Goal: Task Accomplishment & Management: Manage account settings

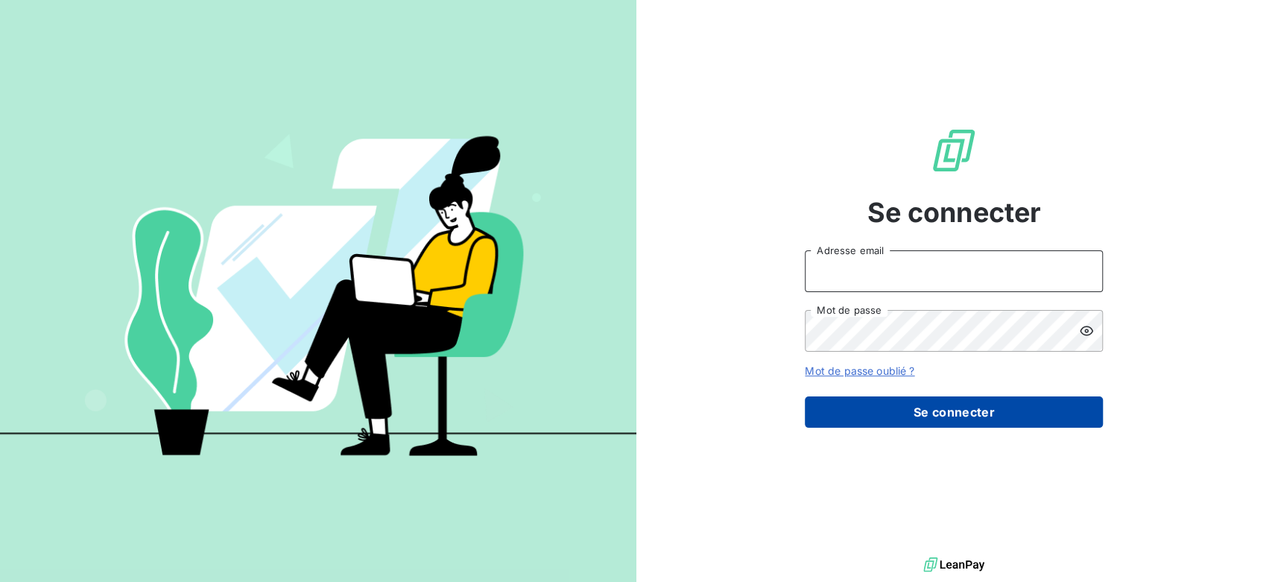
type input "[EMAIL_ADDRESS][DOMAIN_NAME]"
click at [976, 404] on button "Se connecter" at bounding box center [954, 411] width 298 height 31
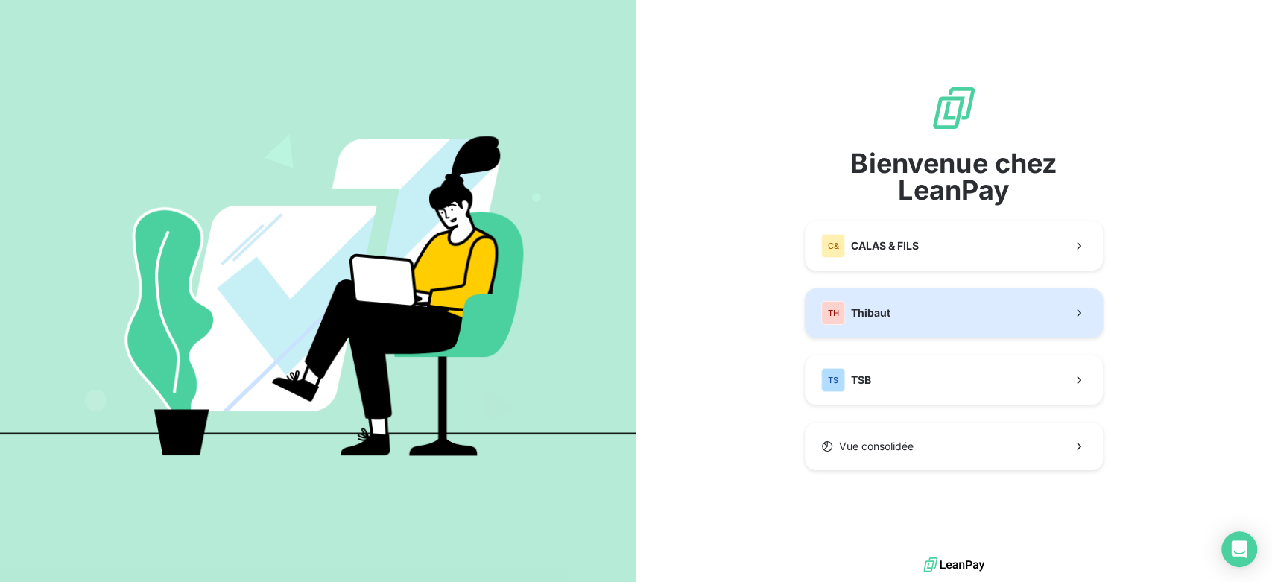
click at [928, 297] on button "TH Thibaut" at bounding box center [954, 312] width 298 height 49
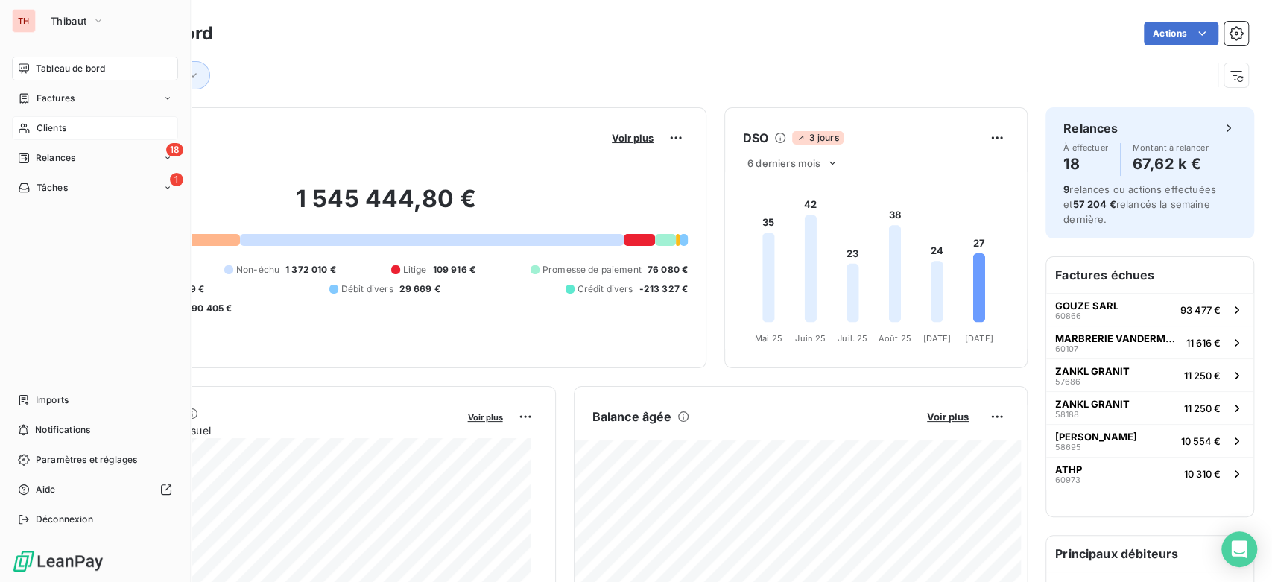
click at [38, 136] on div "Clients" at bounding box center [95, 128] width 166 height 24
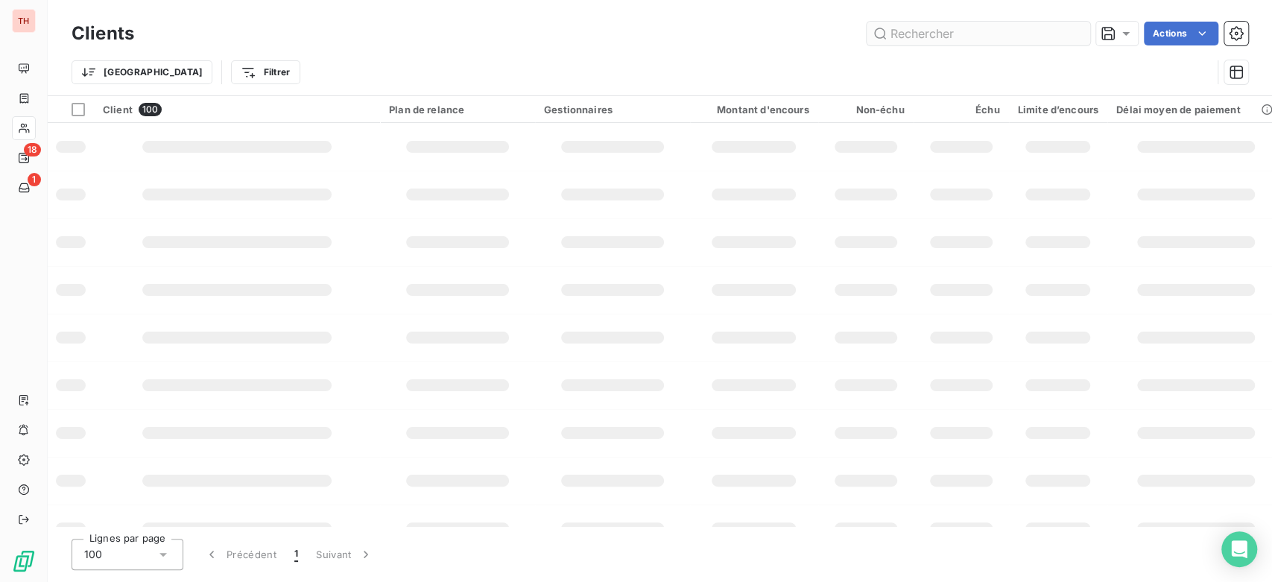
click at [930, 46] on div "Clients Actions" at bounding box center [660, 33] width 1177 height 31
click at [923, 42] on input "text" at bounding box center [979, 34] width 224 height 24
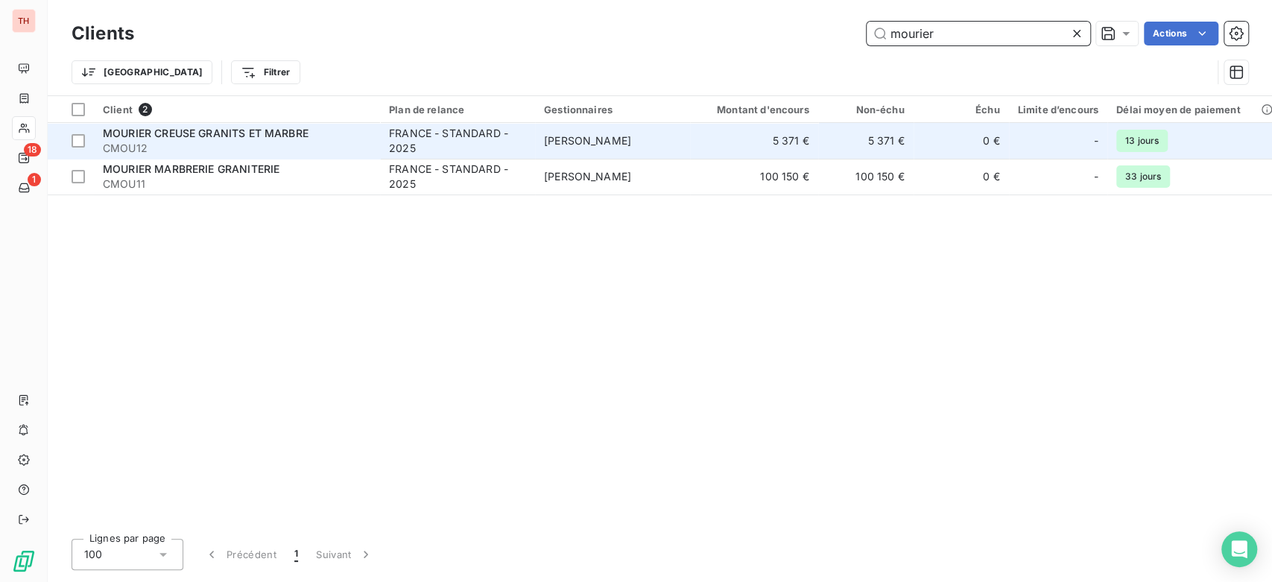
type input "mourier"
click at [563, 134] on span "[PERSON_NAME]" at bounding box center [587, 140] width 87 height 13
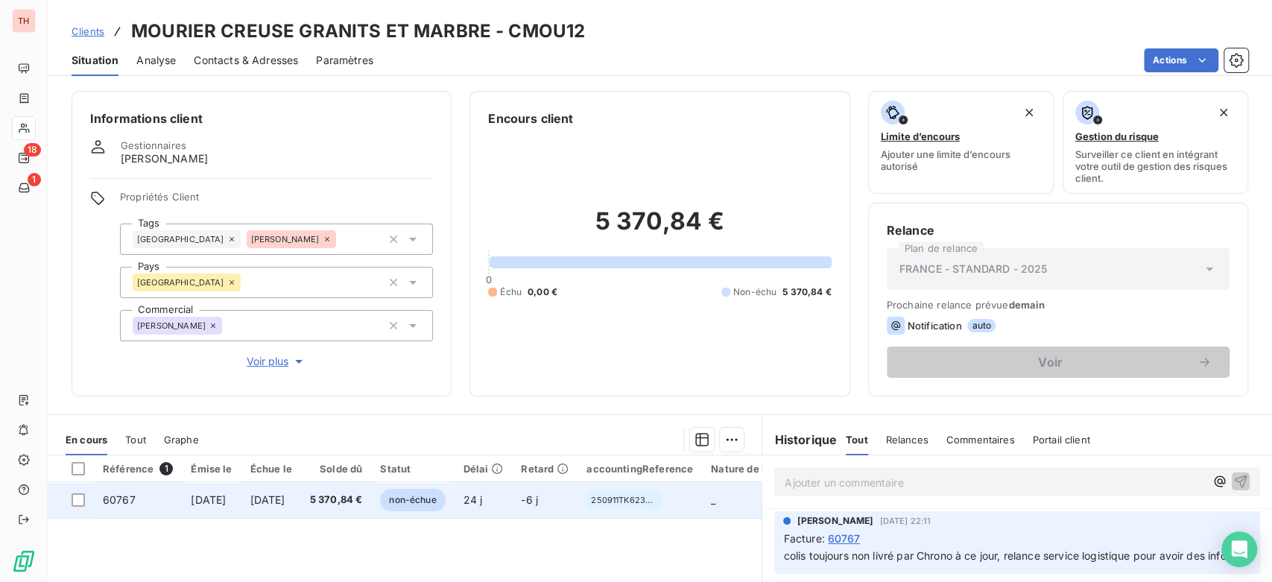
click at [285, 496] on span "[DATE]" at bounding box center [267, 499] width 35 height 13
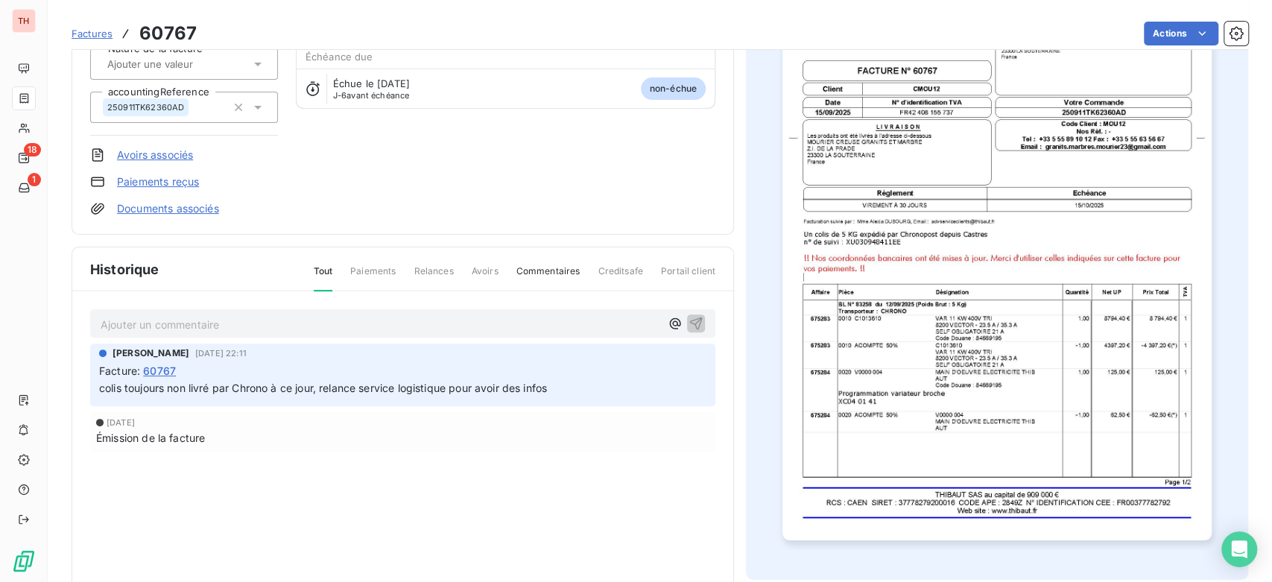
scroll to position [166, 0]
click at [401, 324] on p "Ajouter un commentaire ﻿" at bounding box center [381, 323] width 560 height 19
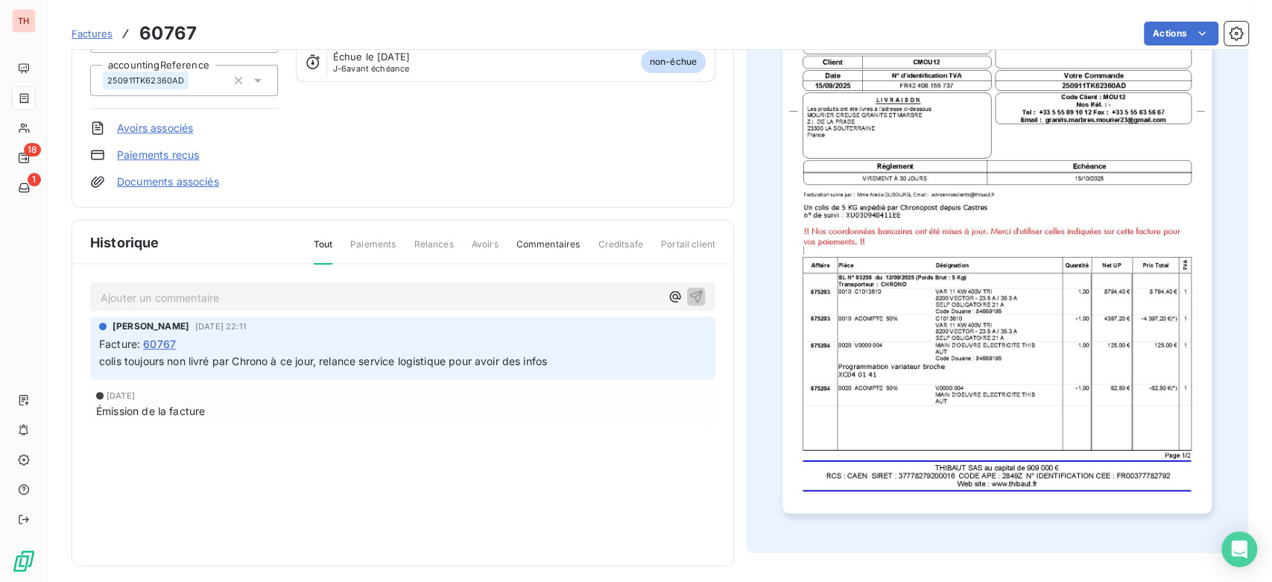
scroll to position [198, 0]
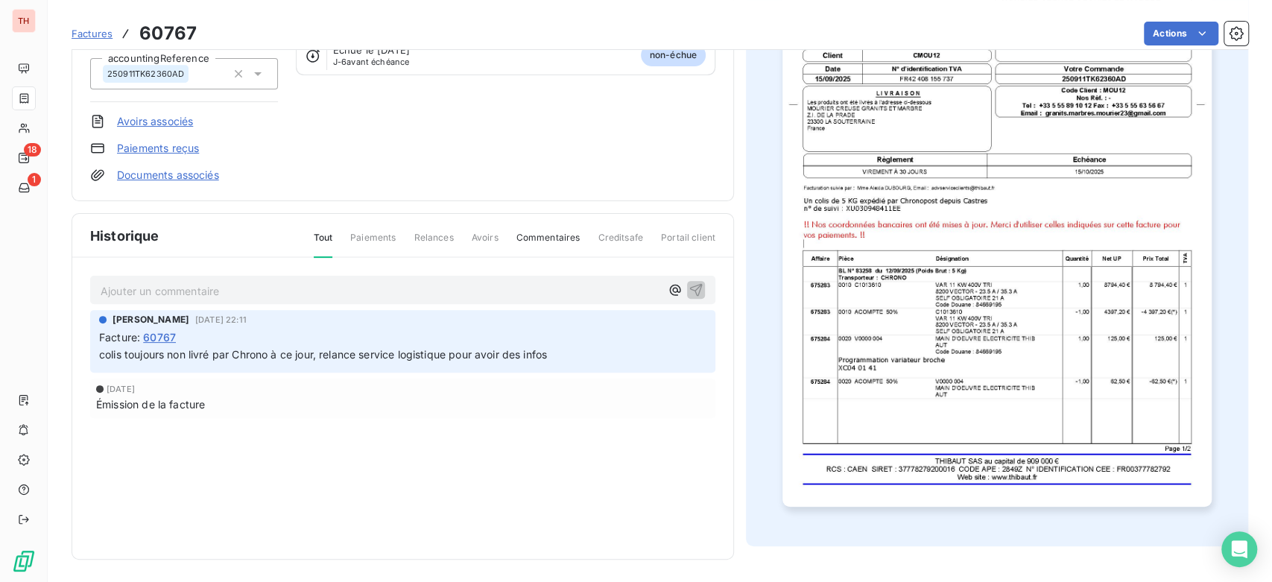
click at [1046, 212] on img "button" at bounding box center [997, 203] width 429 height 607
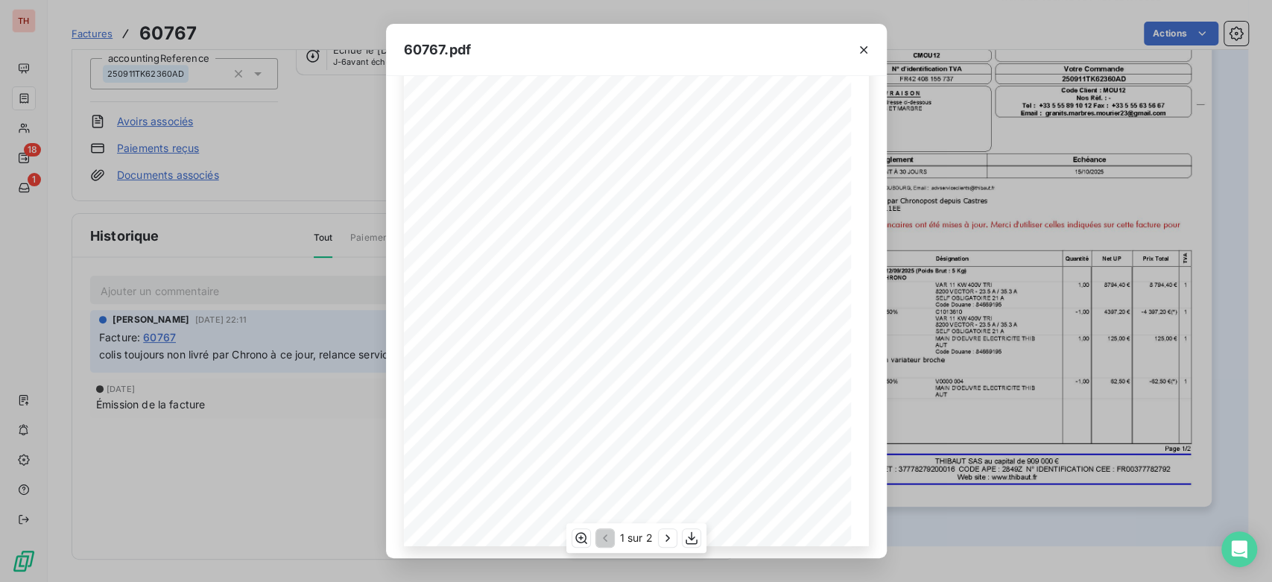
scroll to position [185, 0]
click at [361, 166] on div "60767.pdf THIBAUT [GEOGRAPHIC_DATA] 14503 VIRE Cedex TÈl : 02 31 66 68 00 FACTU…" at bounding box center [636, 291] width 1272 height 582
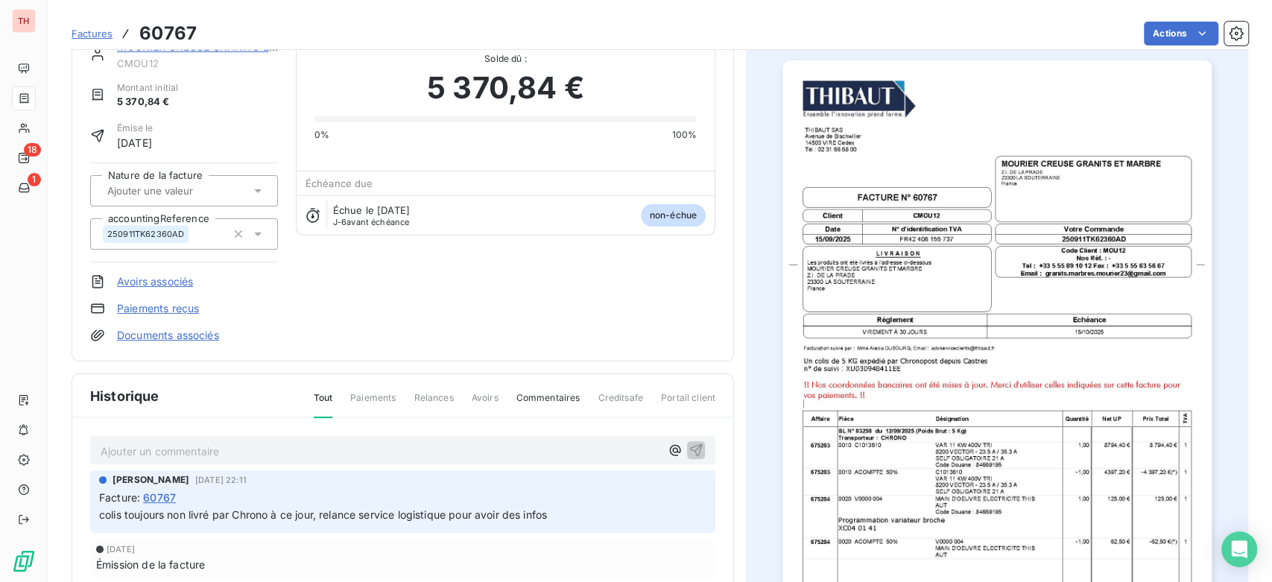
scroll to position [0, 0]
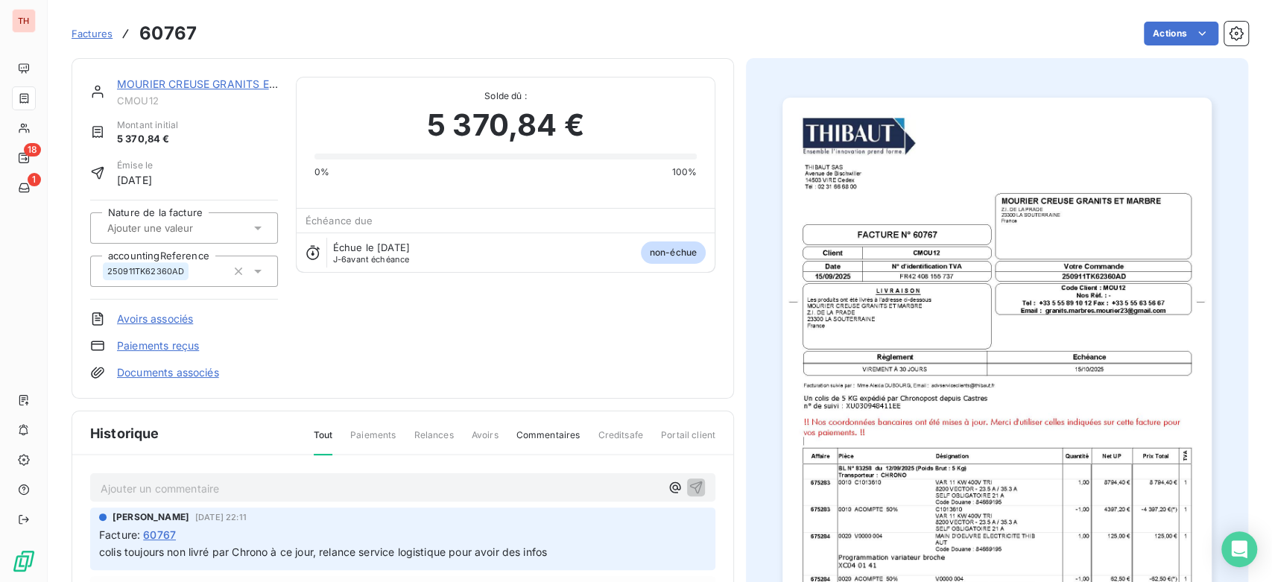
click at [234, 80] on link "MOURIER CREUSE GRANITS ET MARBRE" at bounding box center [220, 84] width 206 height 13
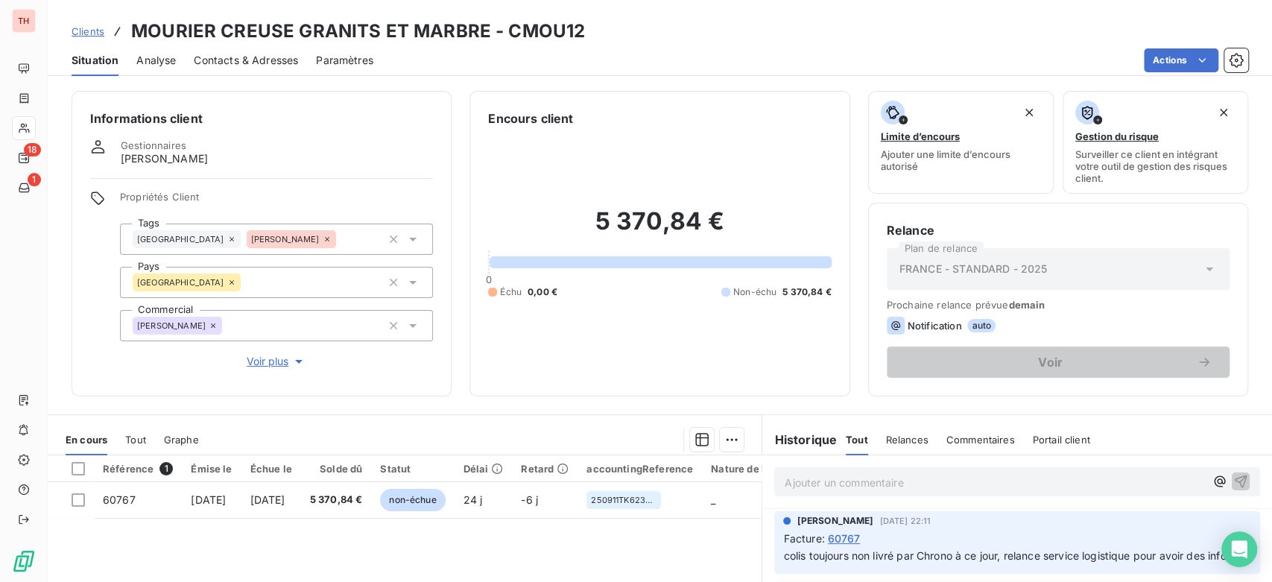
scroll to position [165, 0]
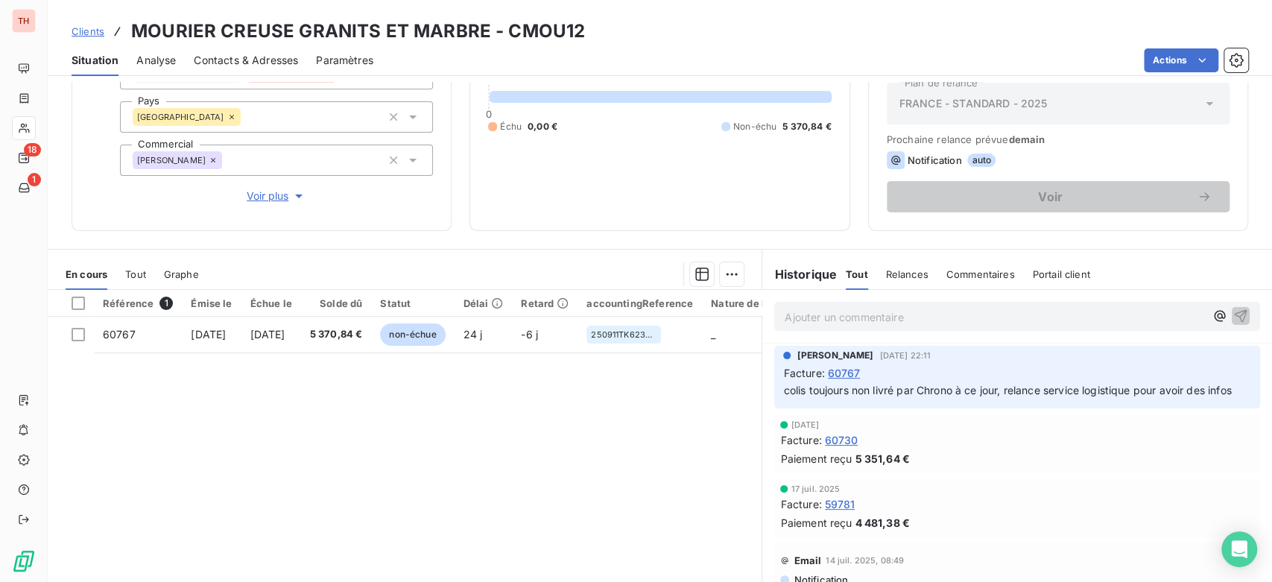
click at [850, 448] on span "60730" at bounding box center [842, 440] width 34 height 16
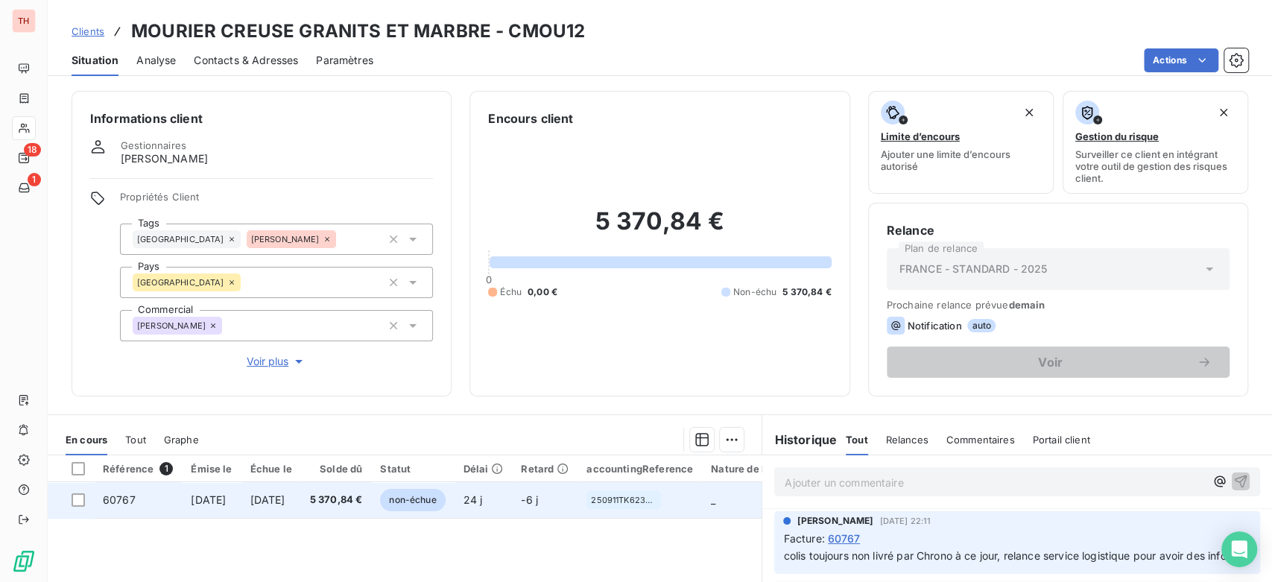
click at [354, 509] on td "5 370,84 €" at bounding box center [336, 500] width 71 height 36
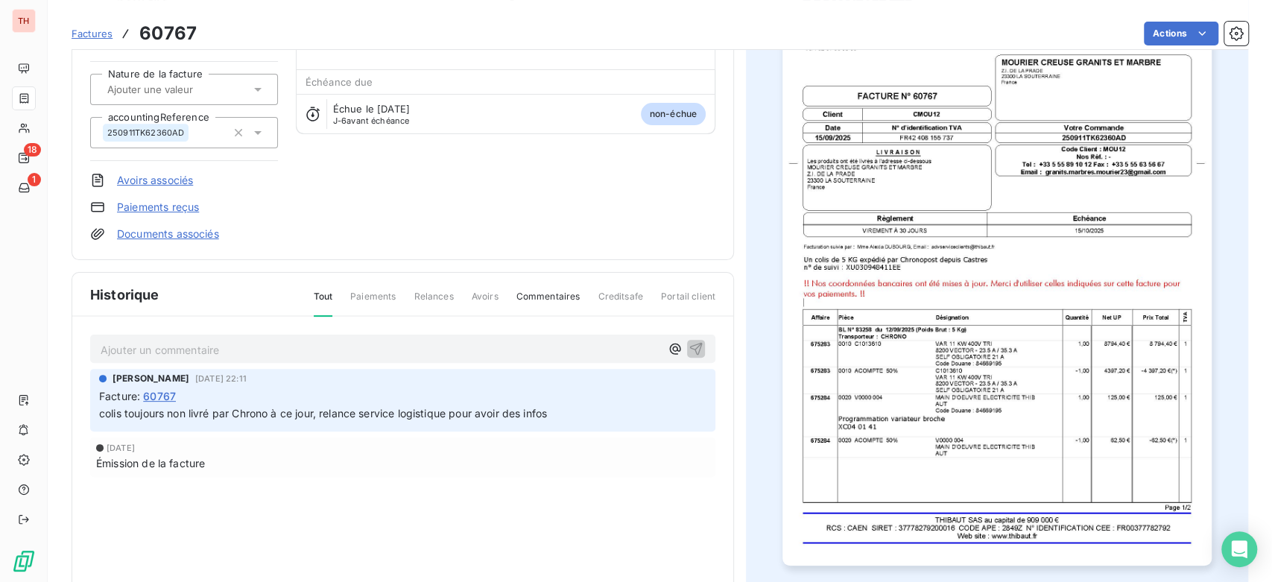
scroll to position [33, 0]
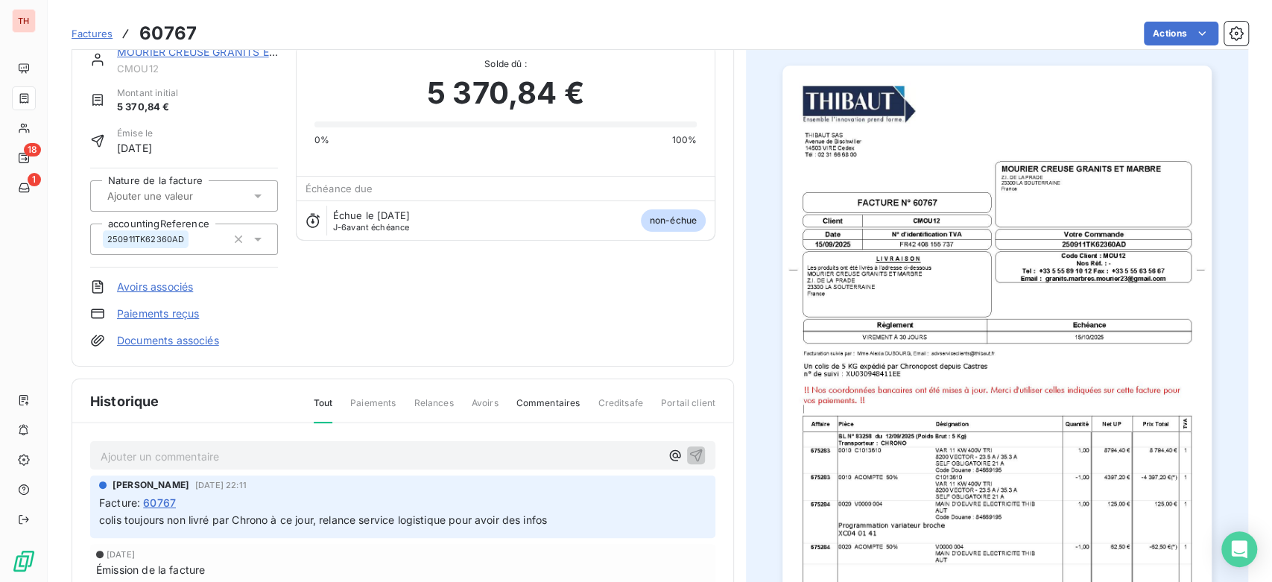
click at [1110, 347] on img "button" at bounding box center [997, 369] width 429 height 607
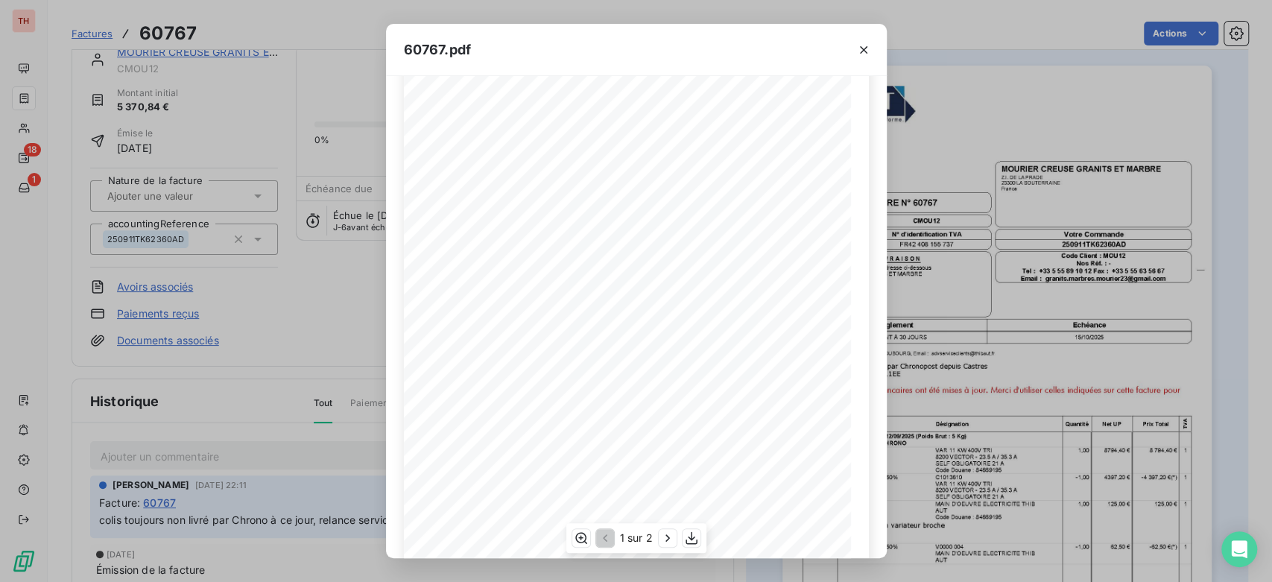
scroll to position [185, 0]
click at [662, 541] on icon "button" at bounding box center [667, 538] width 15 height 15
click at [578, 535] on icon "button" at bounding box center [580, 537] width 12 height 11
click at [578, 535] on icon "button" at bounding box center [579, 538] width 15 height 15
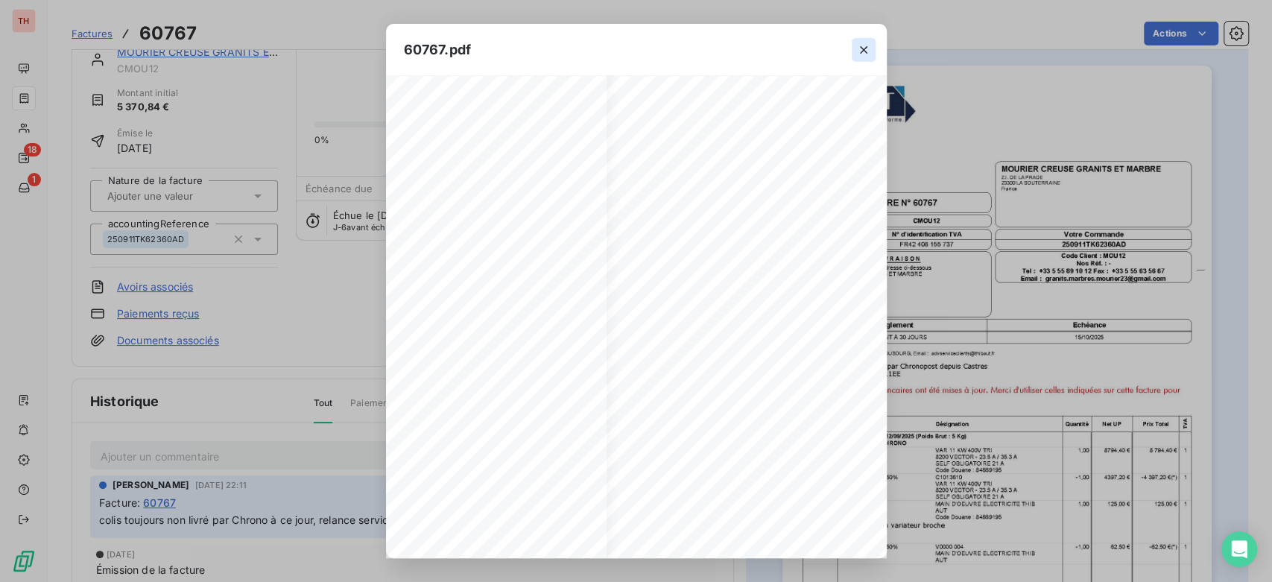
click at [859, 56] on icon "button" at bounding box center [863, 49] width 15 height 15
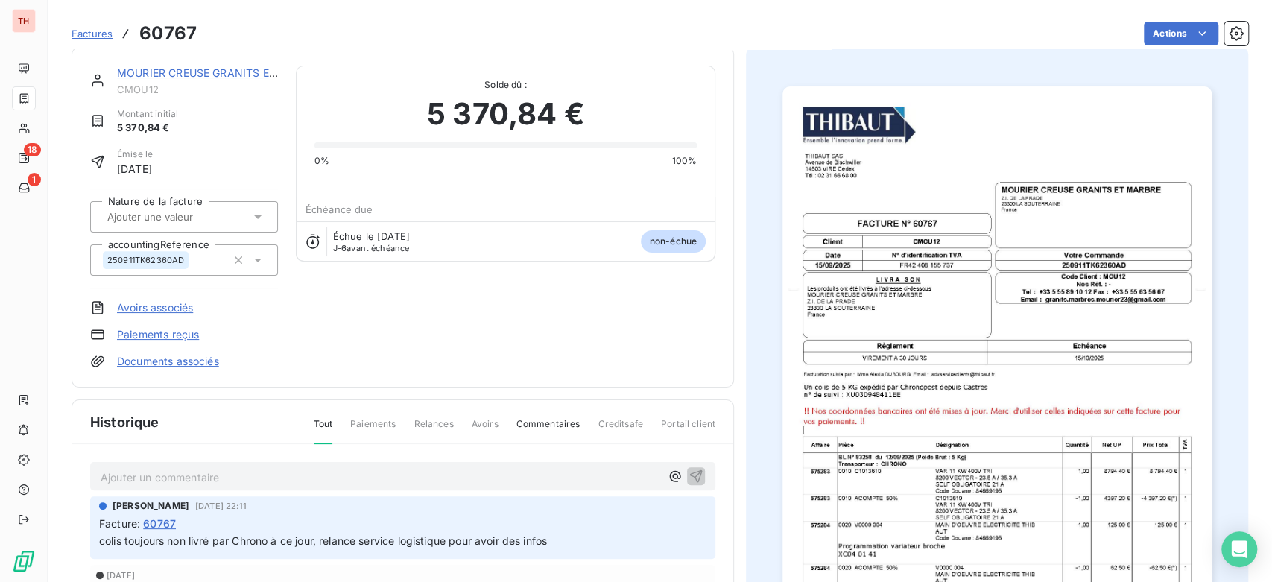
scroll to position [0, 0]
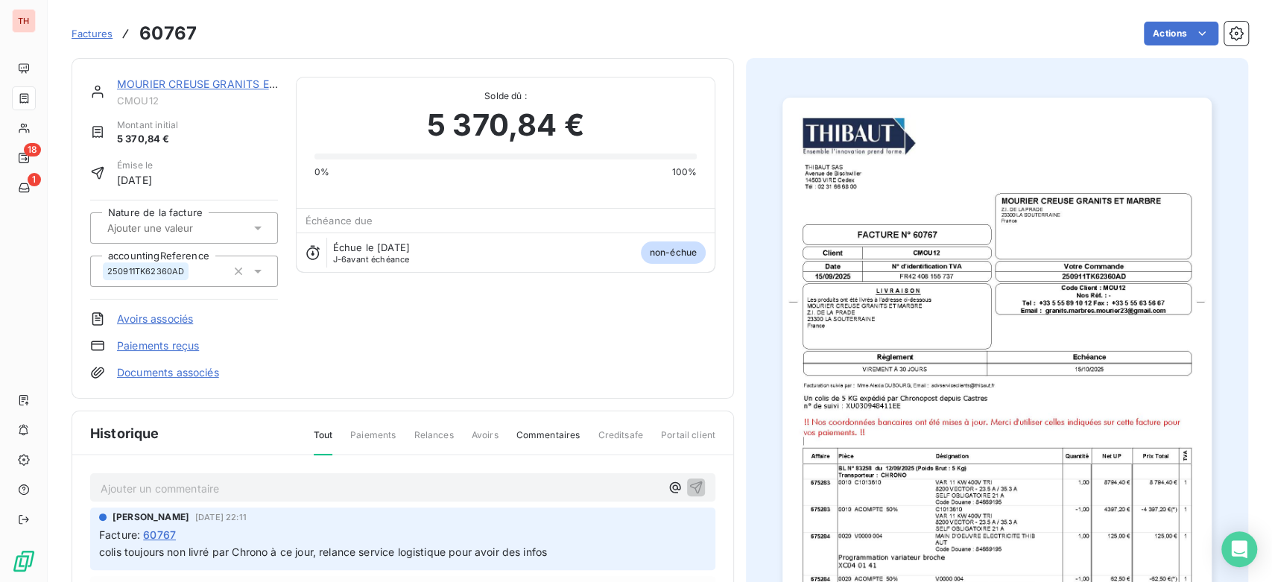
click at [149, 84] on link "MOURIER CREUSE GRANITS ET MARBRE" at bounding box center [220, 84] width 206 height 13
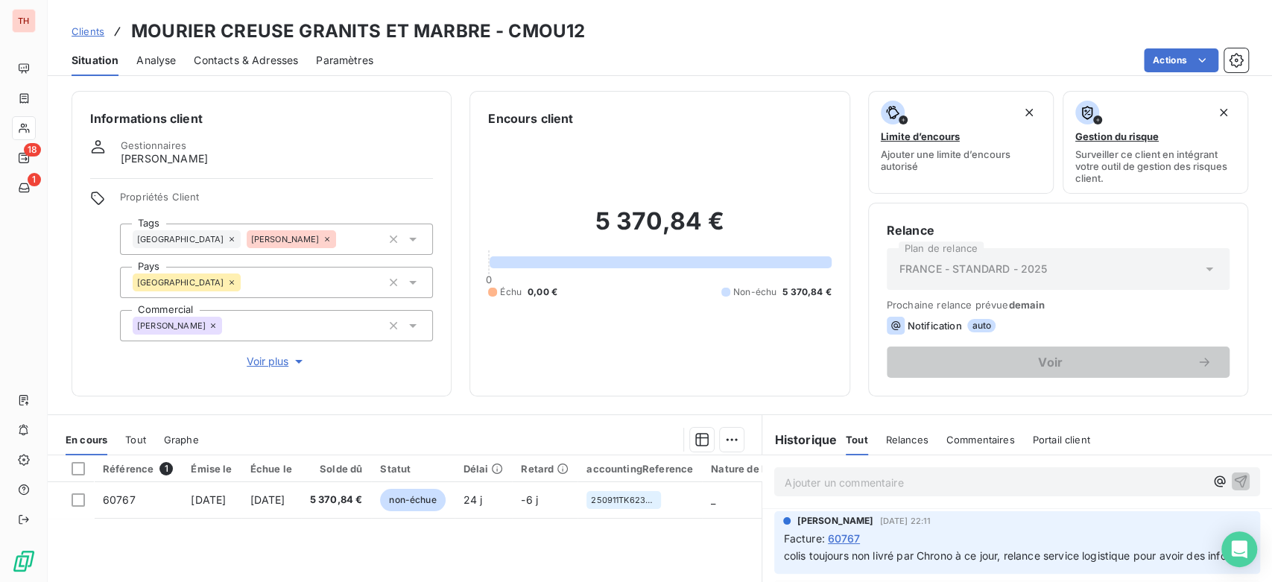
drag, startPoint x: 450, startPoint y: 494, endPoint x: 241, endPoint y: 529, distance: 211.6
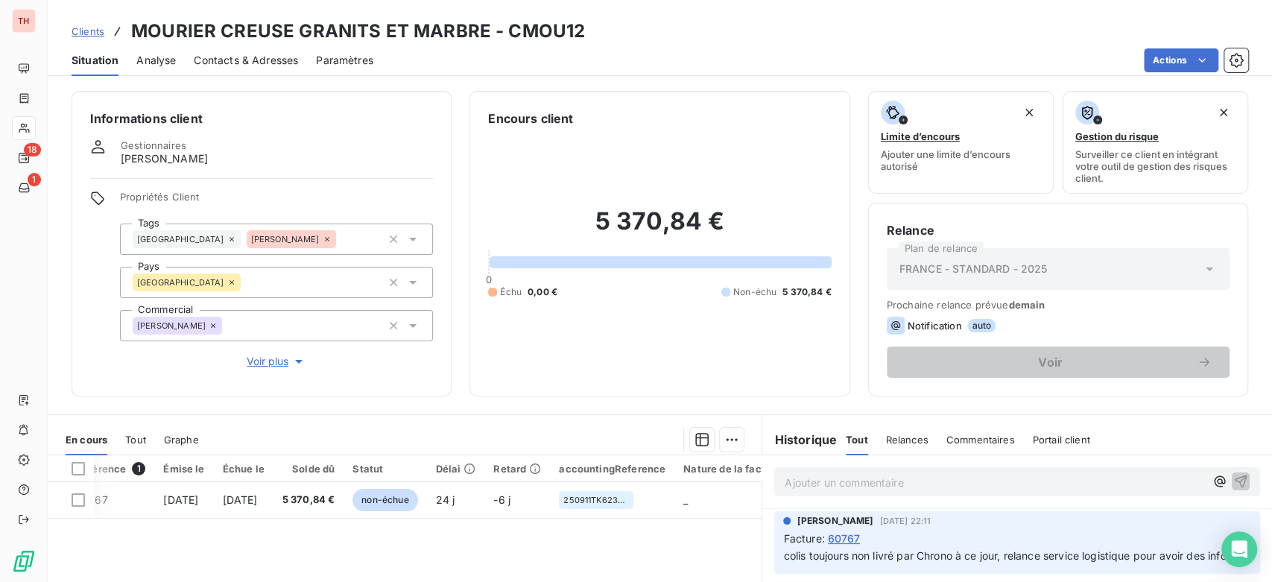
scroll to position [0, 101]
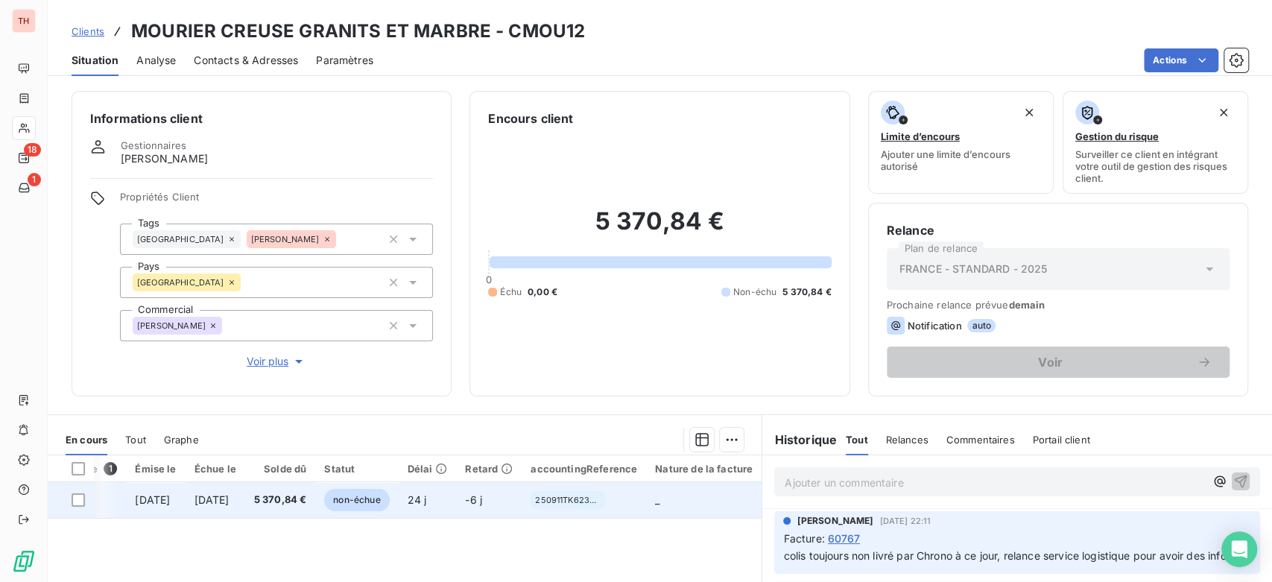
drag, startPoint x: 622, startPoint y: 518, endPoint x: 680, endPoint y: 516, distance: 57.4
click at [557, 496] on span "250911TK62360AD" at bounding box center [568, 500] width 66 height 9
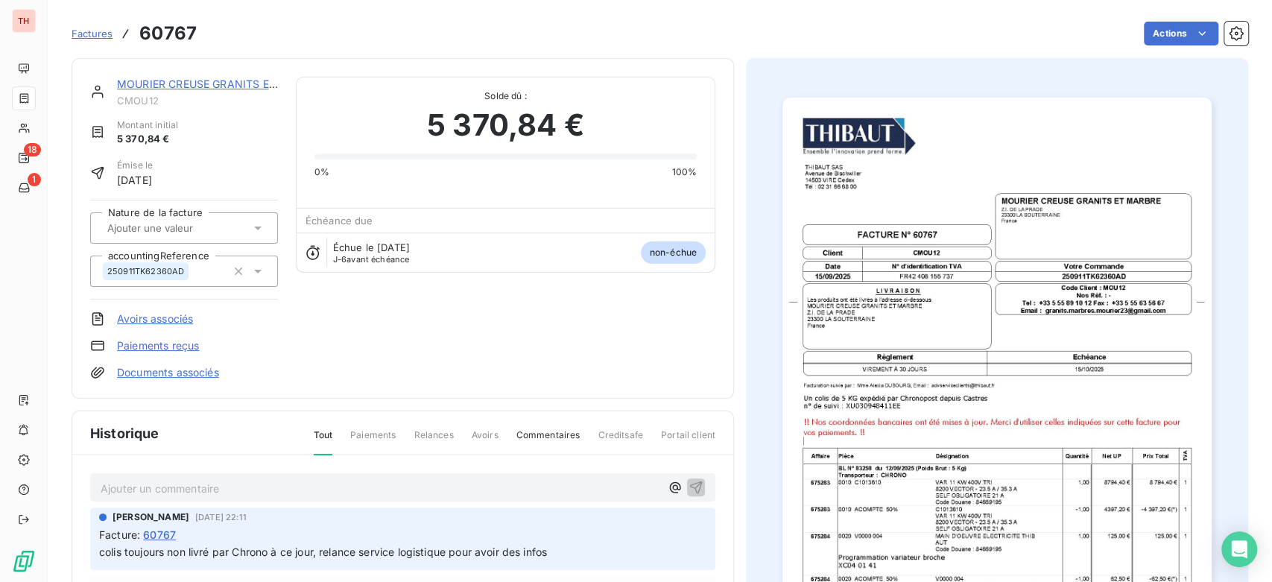
click at [1185, 19] on div "Factures 60767 Actions" at bounding box center [660, 33] width 1177 height 31
click at [1176, 28] on html "TH 18 1 Factures 60767 Actions MOURIER CREUSE GRANITS ET MARBRE CMOU12 Montant …" at bounding box center [636, 291] width 1272 height 582
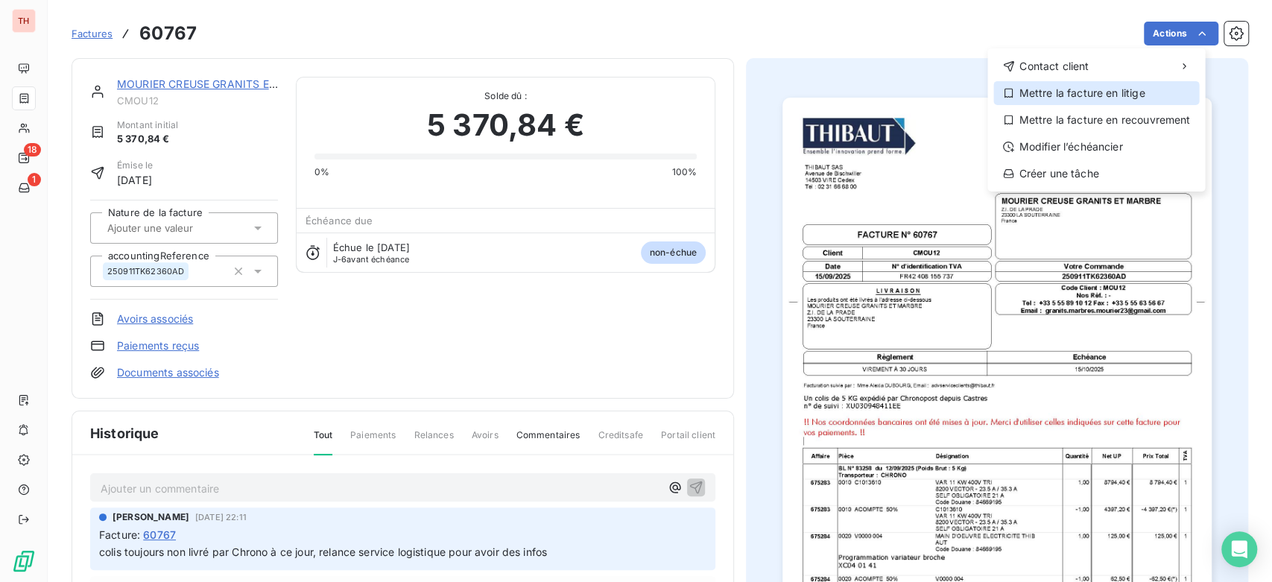
click at [1123, 97] on div "Mettre la facture en litige" at bounding box center [1096, 93] width 206 height 24
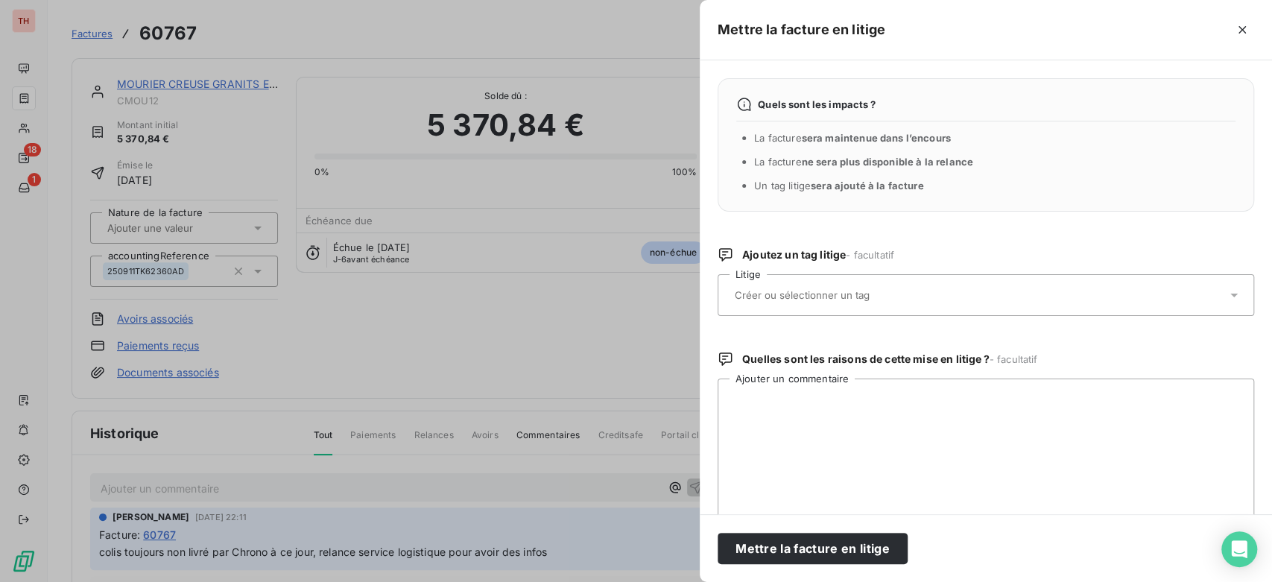
click at [865, 295] on input "text" at bounding box center [841, 294] width 217 height 13
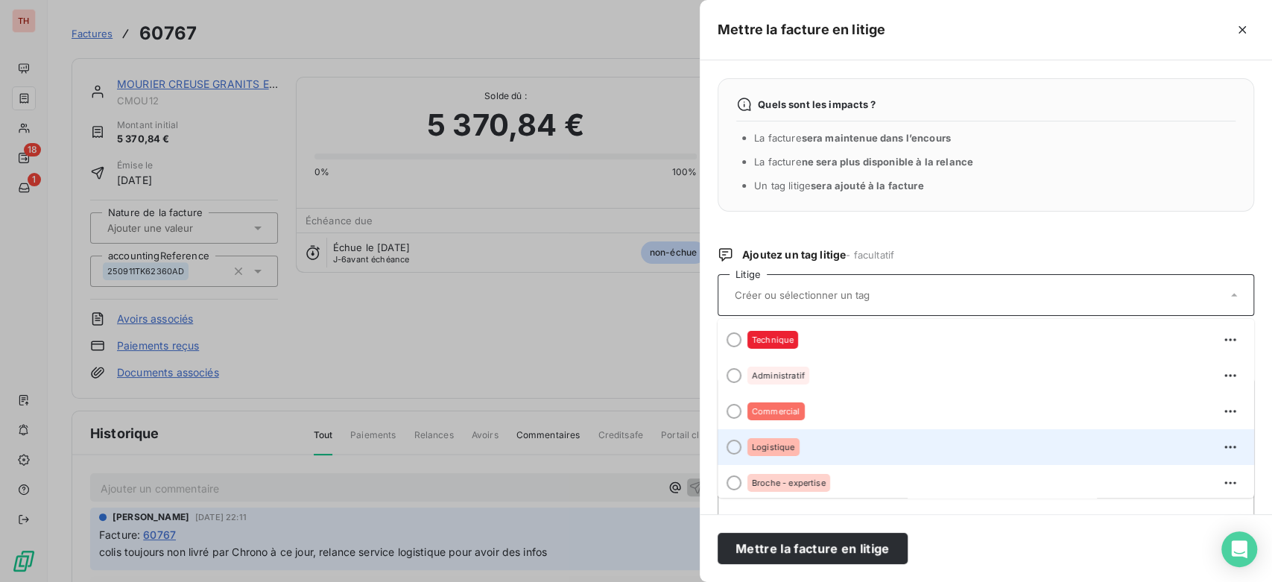
click at [790, 445] on span "Logistique" at bounding box center [773, 447] width 43 height 9
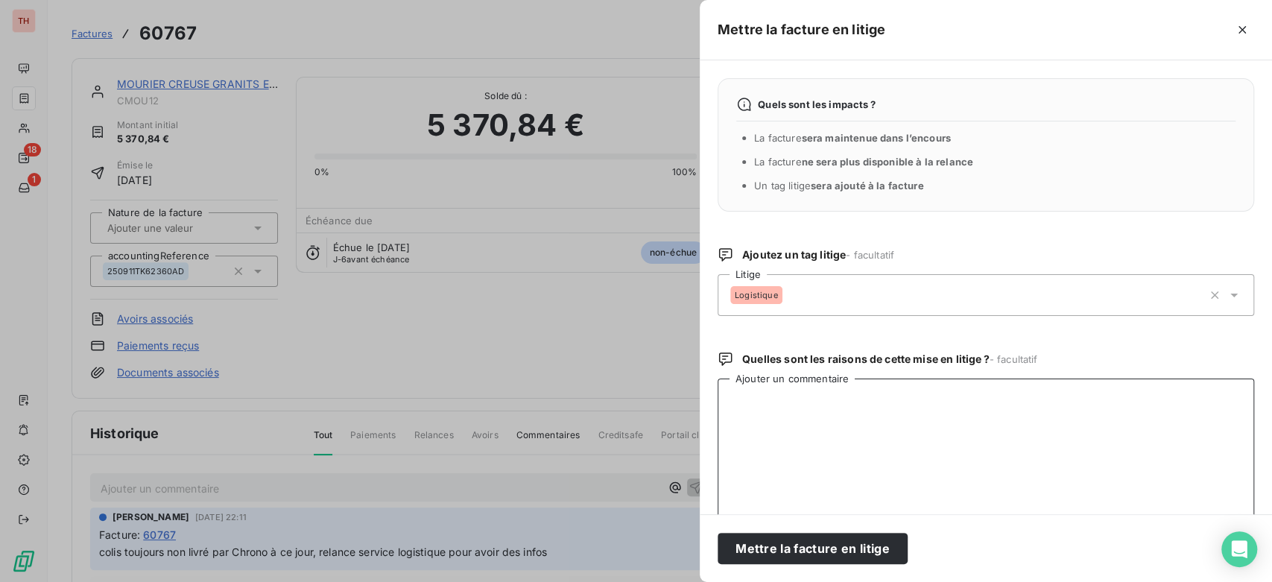
click at [793, 433] on textarea "Ajouter un commentaire" at bounding box center [986, 456] width 537 height 155
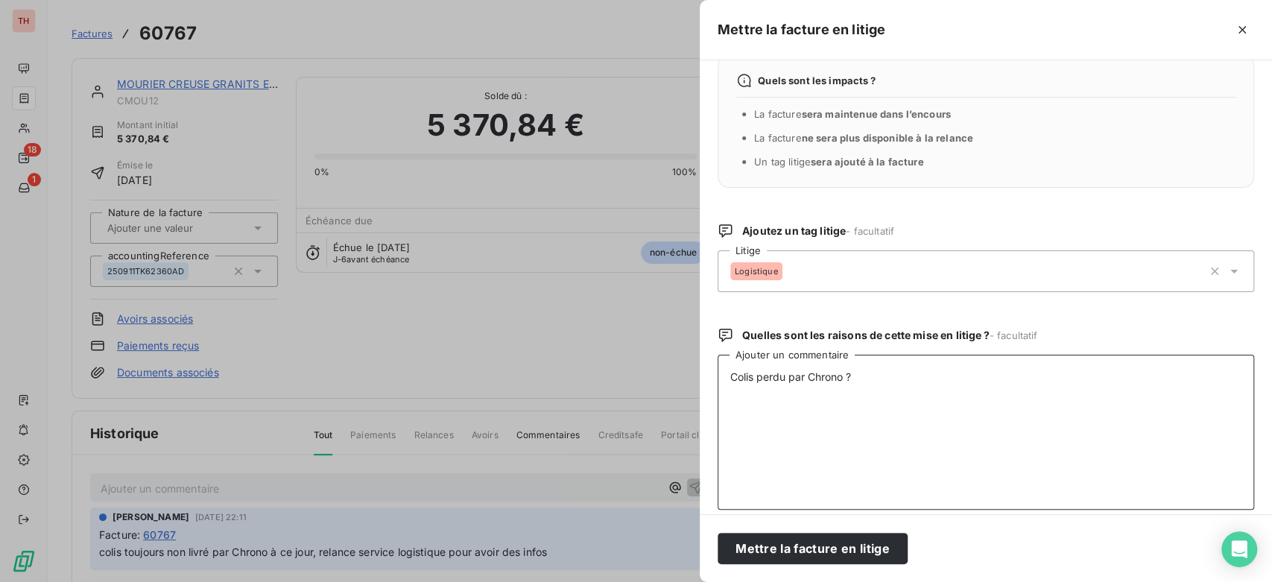
scroll to position [36, 0]
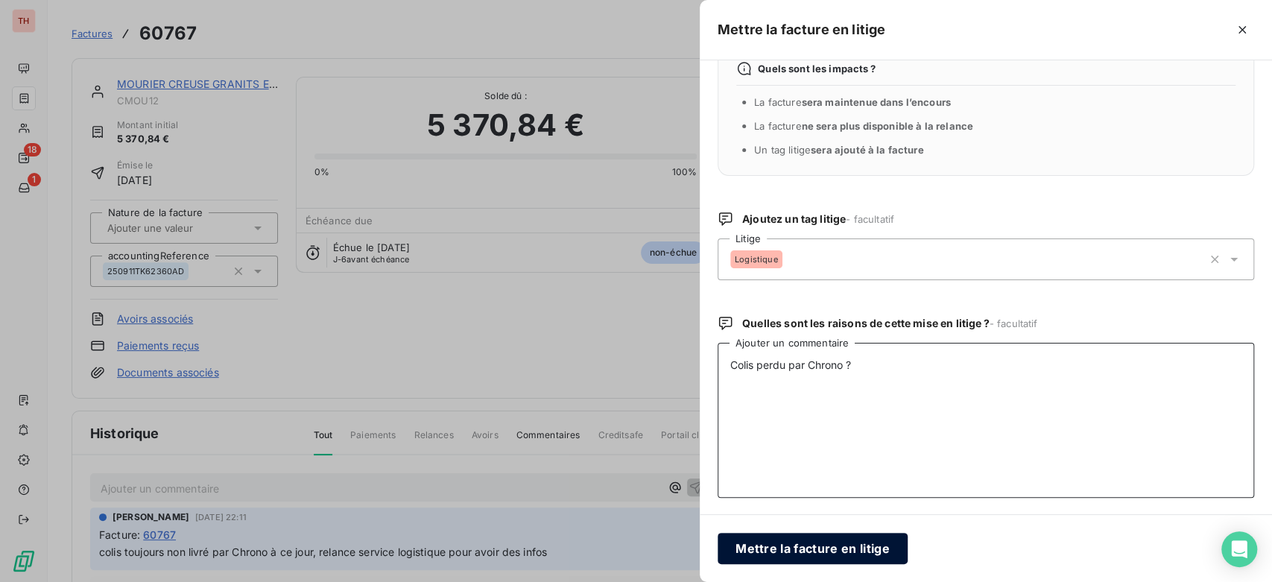
type textarea "Colis perdu par Chrono ?"
click at [863, 552] on button "Mettre la facture en litige" at bounding box center [813, 548] width 190 height 31
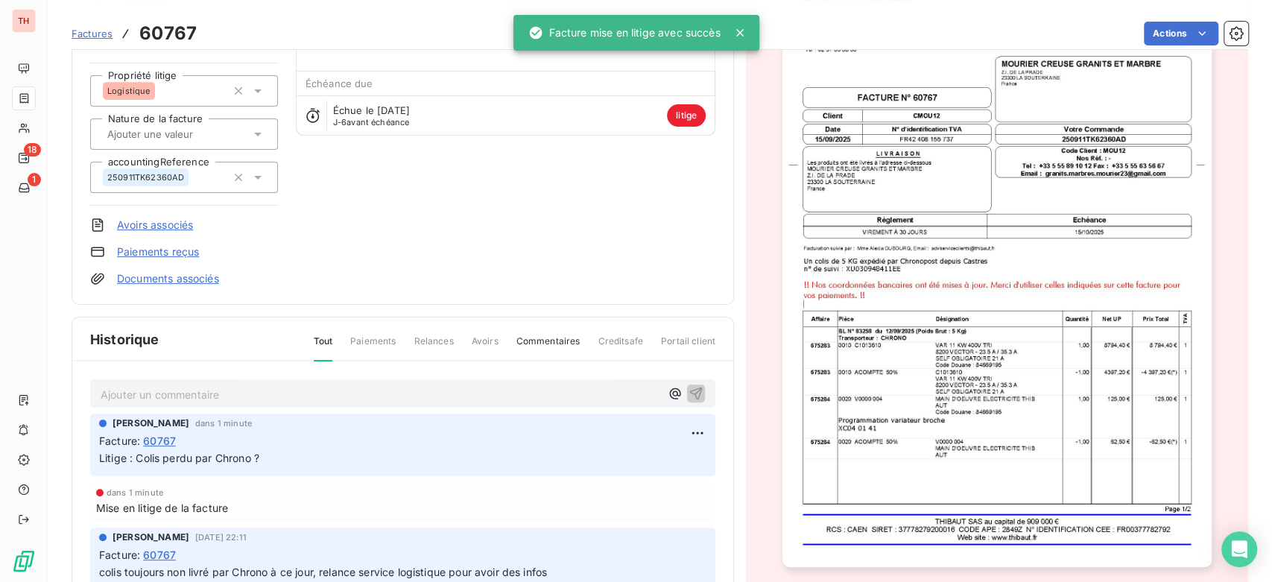
scroll to position [166, 0]
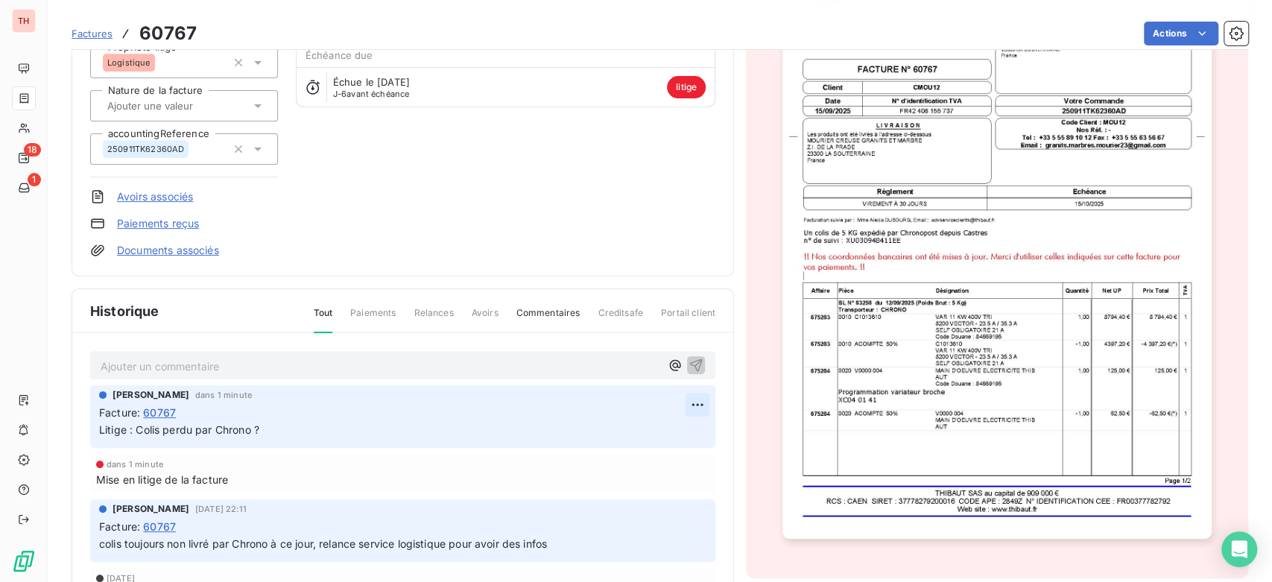
click at [695, 393] on html "TH 18 1 Factures 60767 Actions MOURIER CREUSE GRANITS ET MARBRE CMOU12 Montant …" at bounding box center [636, 291] width 1272 height 582
click at [650, 435] on div "Editer" at bounding box center [654, 437] width 83 height 24
click at [99, 426] on span "Litige : Colis perdu par Chrono ?" at bounding box center [179, 429] width 160 height 13
click at [549, 435] on p "Info [PERSON_NAME]? Mise en litige car colis perdu par Chrono ?" at bounding box center [392, 430] width 587 height 17
click at [692, 426] on icon "button" at bounding box center [697, 430] width 15 height 15
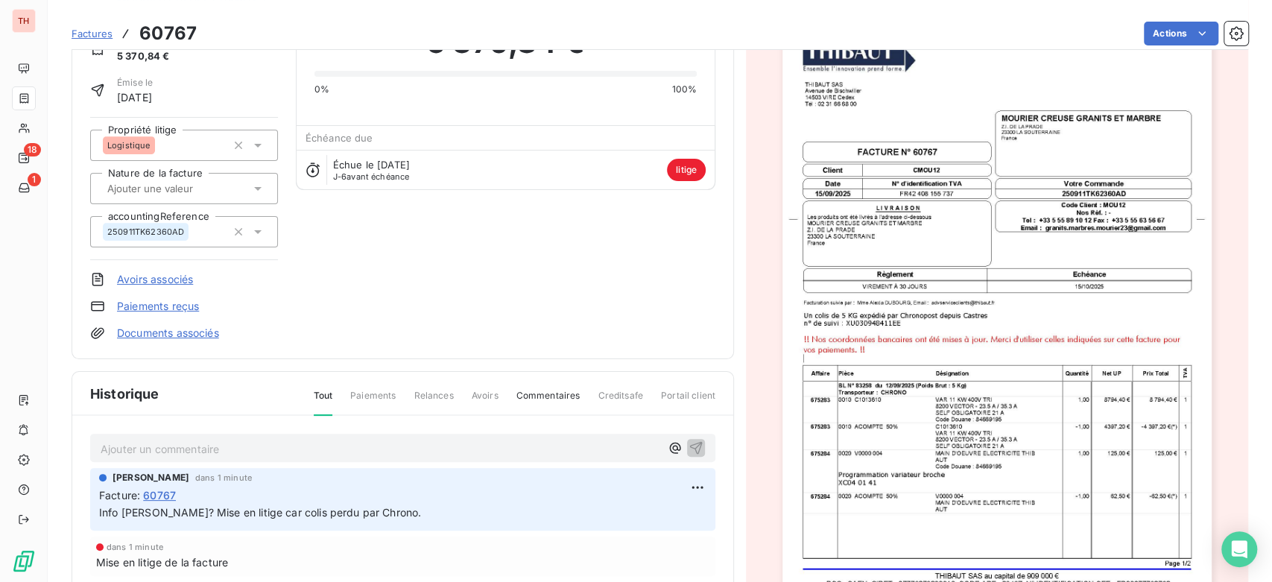
scroll to position [0, 0]
